Goal: Task Accomplishment & Management: Complete application form

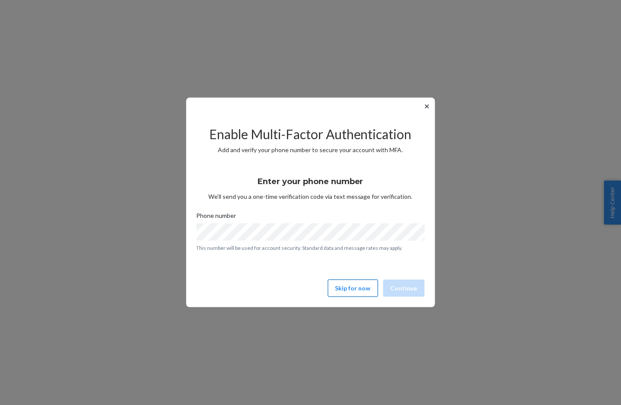
click at [342, 288] on button "Skip for now" at bounding box center [353, 288] width 50 height 17
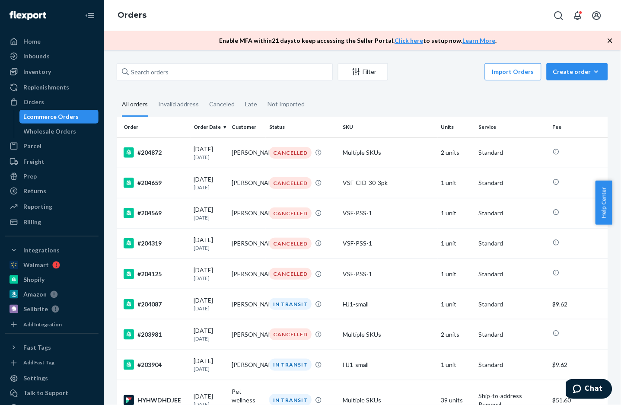
click at [609, 42] on icon "button" at bounding box center [610, 40] width 9 height 9
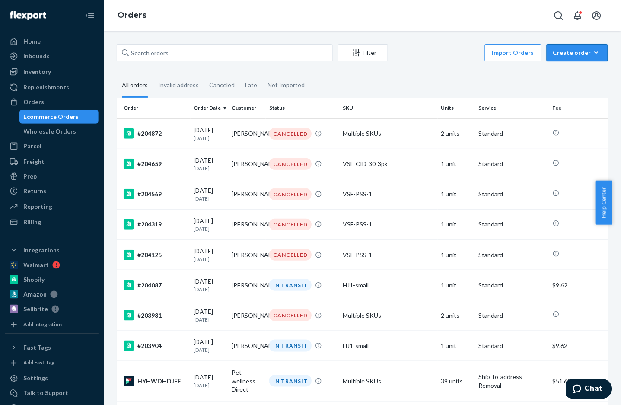
click at [577, 51] on div "Create order" at bounding box center [577, 52] width 48 height 9
click at [566, 72] on span "Ecommerce order" at bounding box center [583, 73] width 54 height 6
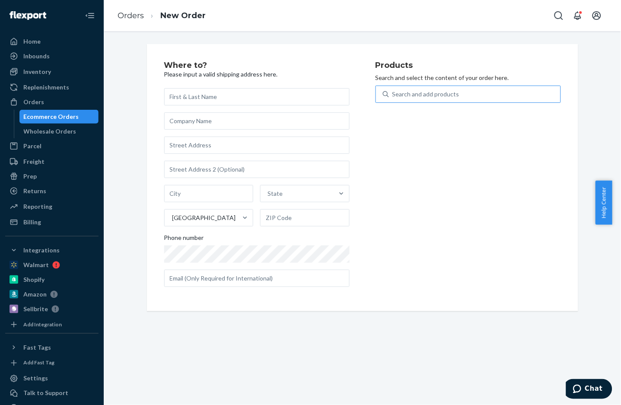
click at [468, 94] on div "Search and add products" at bounding box center [475, 94] width 172 height 16
click at [393, 94] on input "Search and add products" at bounding box center [392, 94] width 1 height 9
type input "ci"
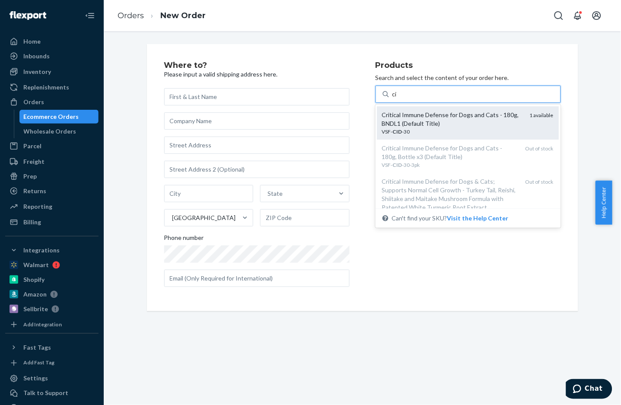
click at [443, 130] on div "VSF- CID -30" at bounding box center [452, 131] width 141 height 7
click at [397, 99] on input "ci" at bounding box center [394, 94] width 5 height 9
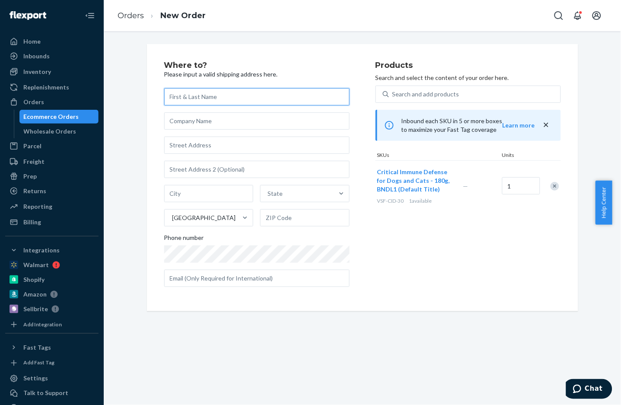
click at [200, 101] on input "text" at bounding box center [256, 96] width 185 height 17
paste input "[PERSON_NAME]"
type input "[PERSON_NAME]"
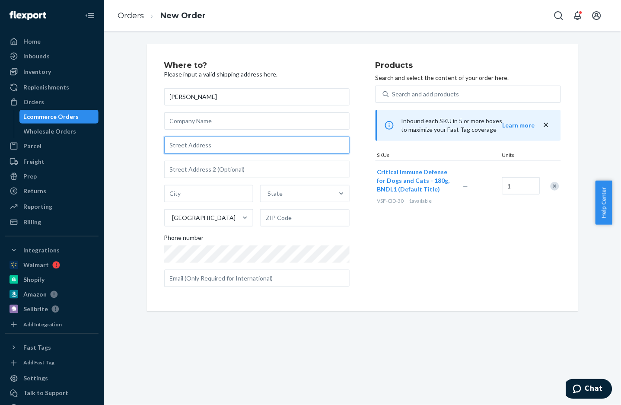
click at [198, 142] on input "text" at bounding box center [256, 145] width 185 height 17
paste input "[STREET_ADDRESS]"
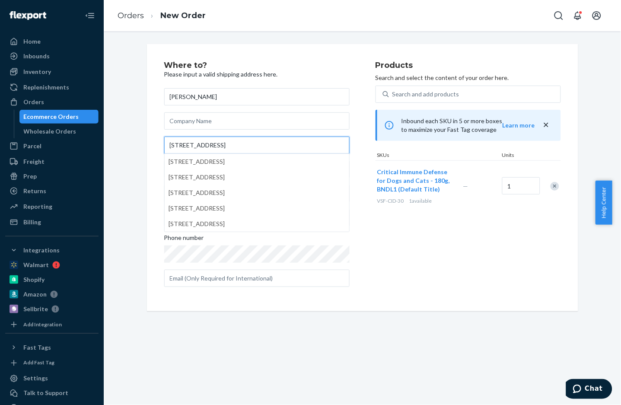
type input "[STREET_ADDRESS]"
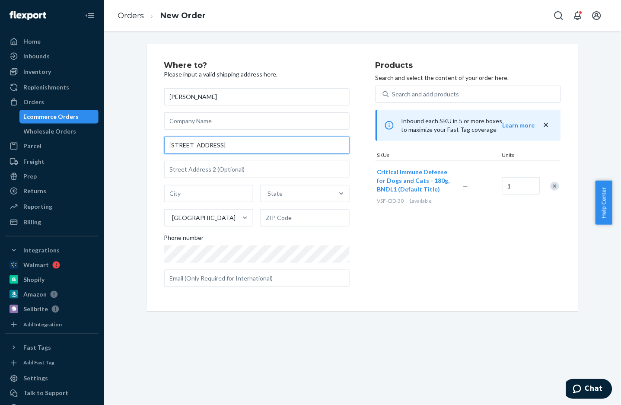
click at [239, 153] on input "[STREET_ADDRESS]" at bounding box center [256, 145] width 185 height 17
click at [241, 146] on input "[STREET_ADDRESS]" at bounding box center [256, 145] width 185 height 17
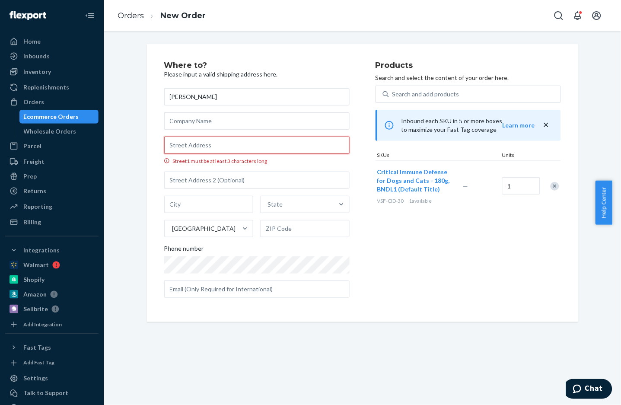
paste input "[STREET_ADDRESS]"
type input "[STREET_ADDRESS]"
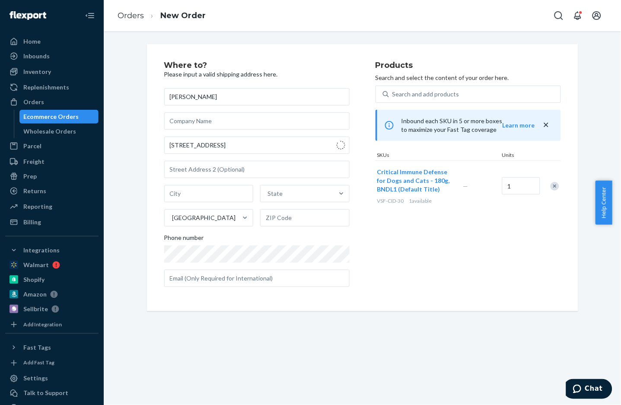
type input "[GEOGRAPHIC_DATA]"
type input "V3S 2P3"
type input "[STREET_ADDRESS]"
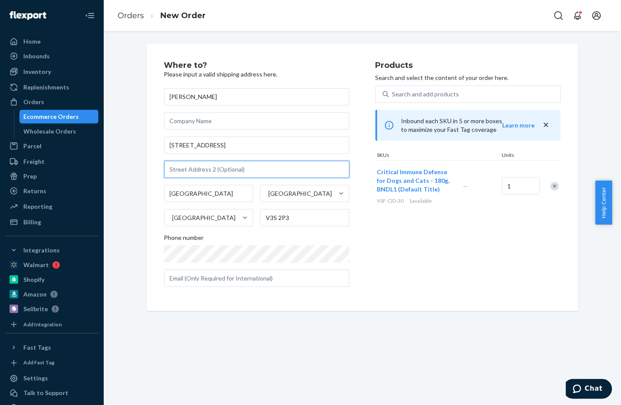
click at [214, 174] on input "text" at bounding box center [256, 169] width 185 height 17
paste input "13"
type input "13"
click at [485, 253] on div "Products Search and select the content of your order here. Search and add produ…" at bounding box center [467, 177] width 185 height 232
click at [431, 309] on div "Where to? Please input a valid shipping address here. [PERSON_NAME] [STREET_ADD…" at bounding box center [362, 177] width 431 height 267
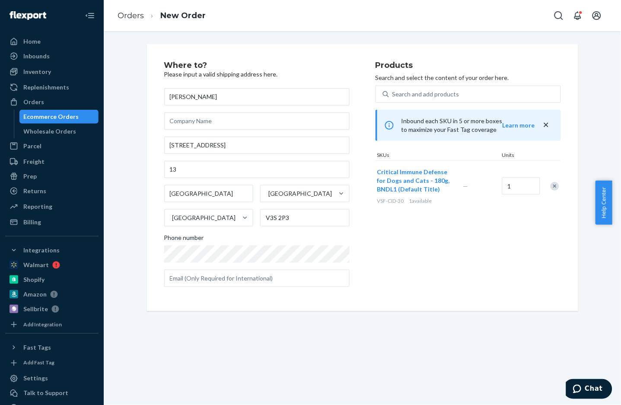
click at [448, 253] on div "Products Search and select the content of your order here. Search and add produ…" at bounding box center [467, 177] width 185 height 232
click at [46, 96] on div "Orders" at bounding box center [52, 102] width 92 height 12
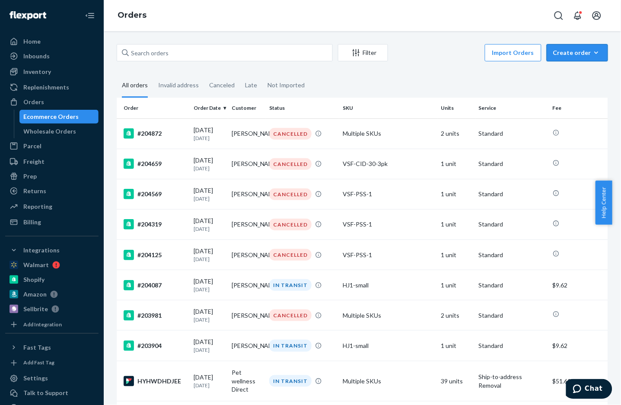
click at [563, 52] on div "Create order" at bounding box center [577, 52] width 48 height 9
click at [570, 70] on span "Ecommerce order" at bounding box center [583, 73] width 54 height 6
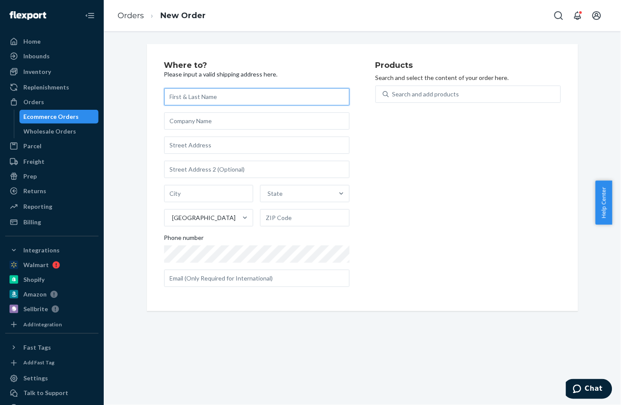
click at [206, 99] on input "text" at bounding box center [256, 96] width 185 height 17
paste input "[PERSON_NAME]"
type input "[PERSON_NAME]"
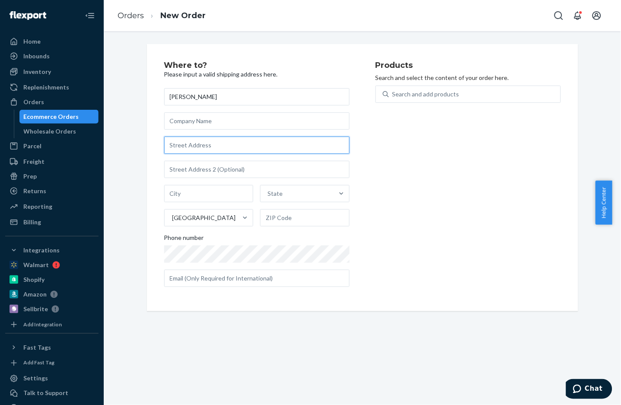
click at [214, 150] on input "text" at bounding box center [256, 145] width 185 height 17
paste input "[STREET_ADDRESS]"
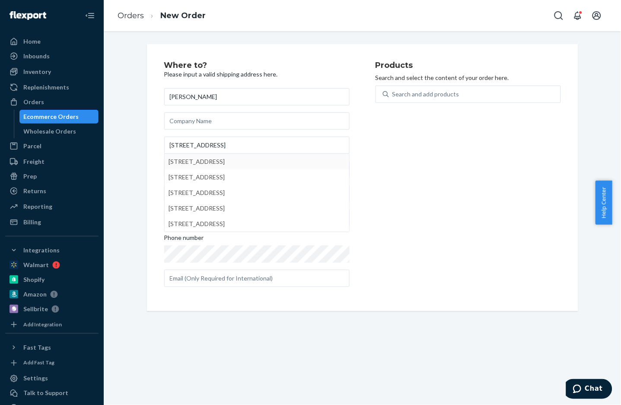
type input "[STREET_ADDRESS]"
type input "[GEOGRAPHIC_DATA]"
type input "V3S 2P3"
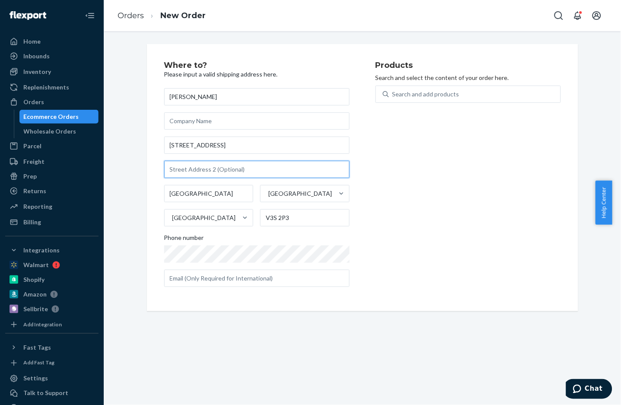
click at [190, 169] on input "text" at bounding box center [256, 169] width 185 height 17
paste input "13"
type input "13"
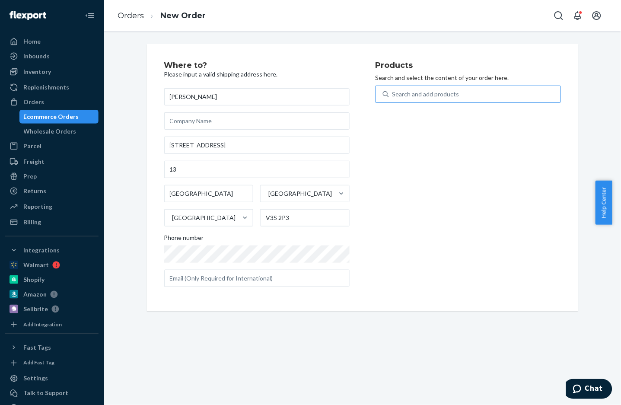
click at [409, 92] on div "Search and add products" at bounding box center [425, 94] width 67 height 9
click at [393, 92] on input "Search and add products" at bounding box center [392, 94] width 1 height 9
click at [411, 99] on div "Search and add products" at bounding box center [475, 94] width 172 height 16
click at [393, 99] on input "0 results available. Use Up and Down to choose options, press Enter to select t…" at bounding box center [392, 94] width 1 height 9
type input "cr"
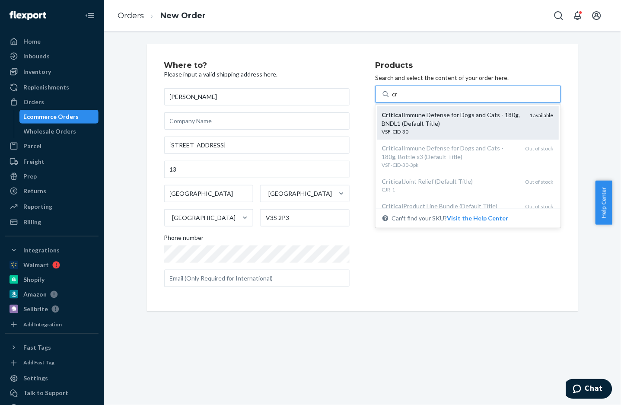
click at [422, 114] on div "Critical Immune Defense for Dogs and Cats - 180g, BNDL1 (Default Title)" at bounding box center [452, 119] width 141 height 17
click at [398, 99] on input "cr" at bounding box center [395, 94] width 6 height 9
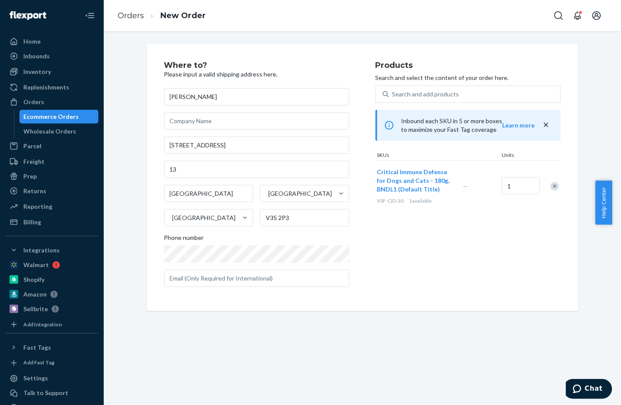
click at [502, 213] on div "Products Search and select the content of your order here. Search and add produ…" at bounding box center [467, 177] width 185 height 232
click at [49, 101] on div "Orders" at bounding box center [52, 102] width 92 height 12
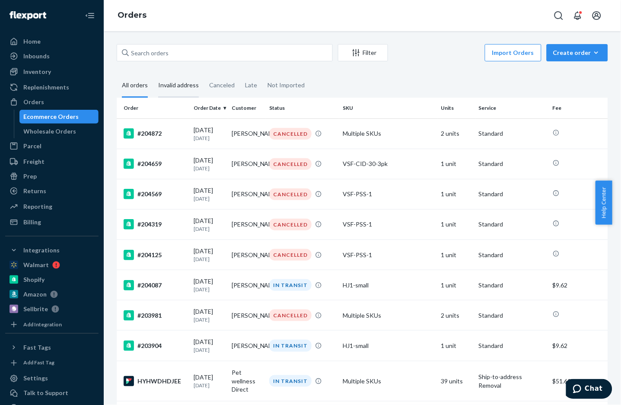
click at [172, 82] on div "Invalid address" at bounding box center [178, 86] width 41 height 24
click at [153, 74] on input "Invalid address" at bounding box center [153, 74] width 0 height 0
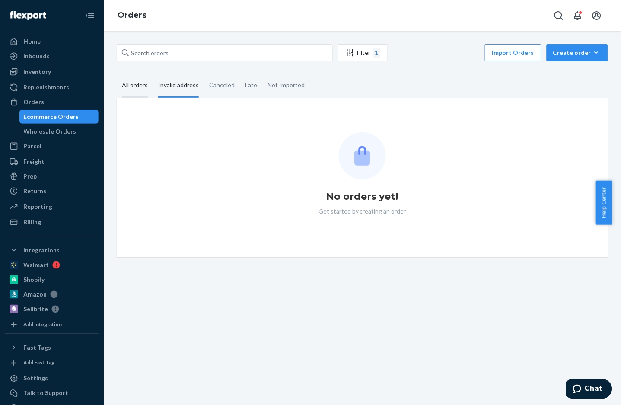
click at [136, 86] on div "All orders" at bounding box center [135, 86] width 26 height 24
click at [117, 74] on input "All orders" at bounding box center [117, 74] width 0 height 0
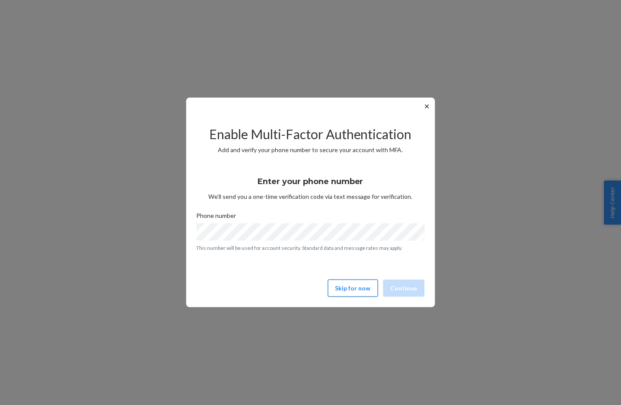
click at [362, 293] on button "Skip for now" at bounding box center [353, 288] width 50 height 17
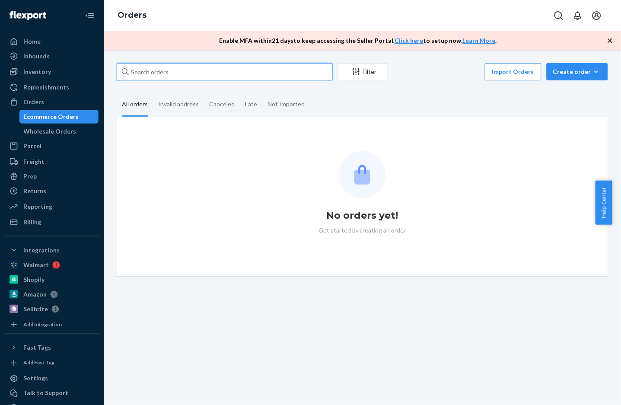
click at [219, 75] on input "text" at bounding box center [225, 71] width 216 height 17
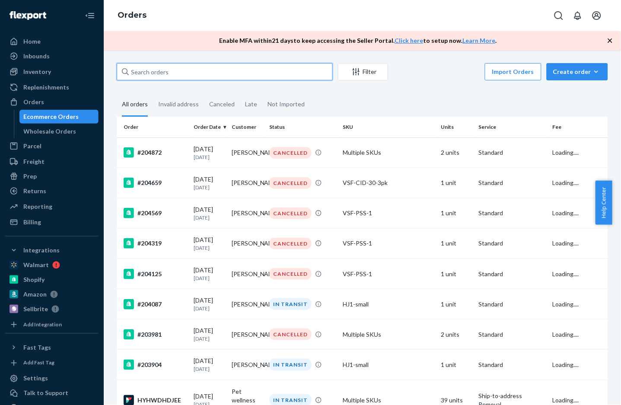
paste input "[PERSON_NAME]"
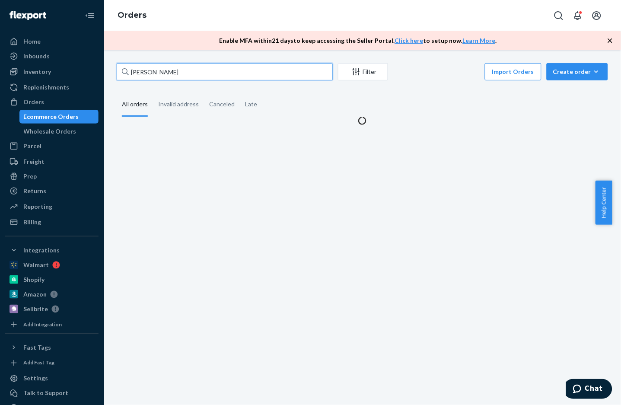
type input "[PERSON_NAME]"
